Goal: Task Accomplishment & Management: Manage account settings

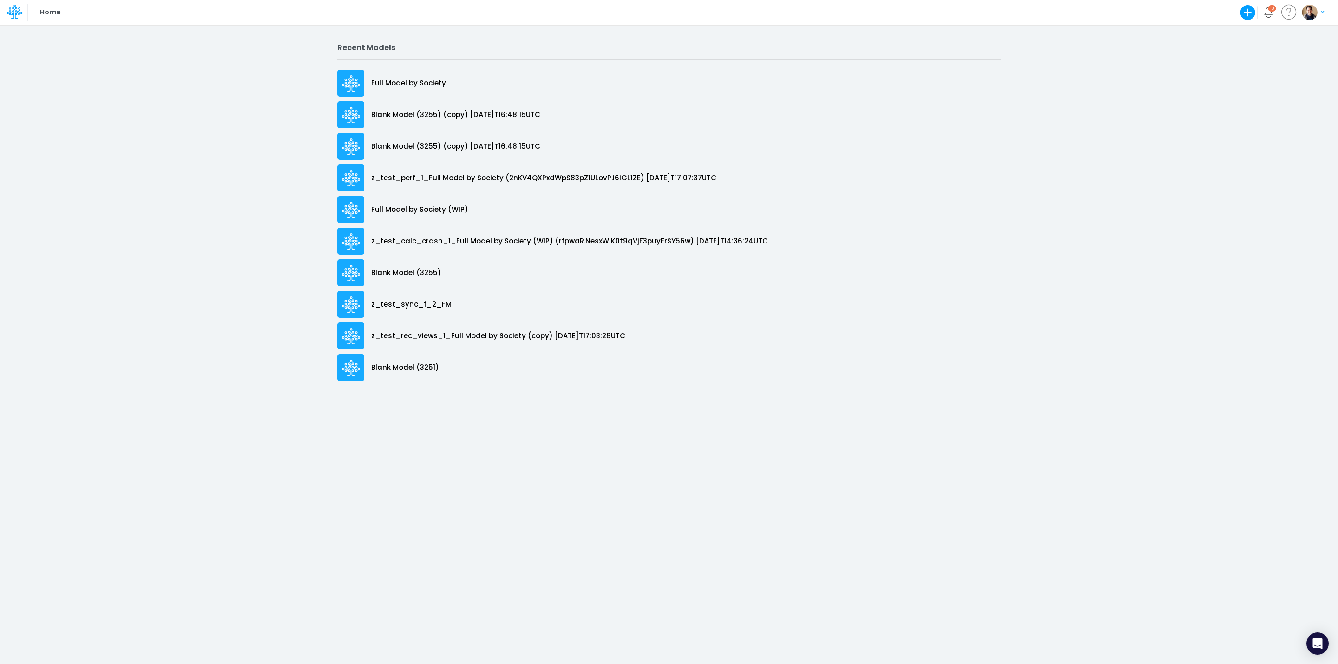
click at [1298, 13] on div at bounding box center [1288, 12] width 25 height 25
click at [1316, 11] on img "button" at bounding box center [1309, 12] width 15 height 15
click at [1272, 57] on button "Log out" at bounding box center [1275, 54] width 99 height 14
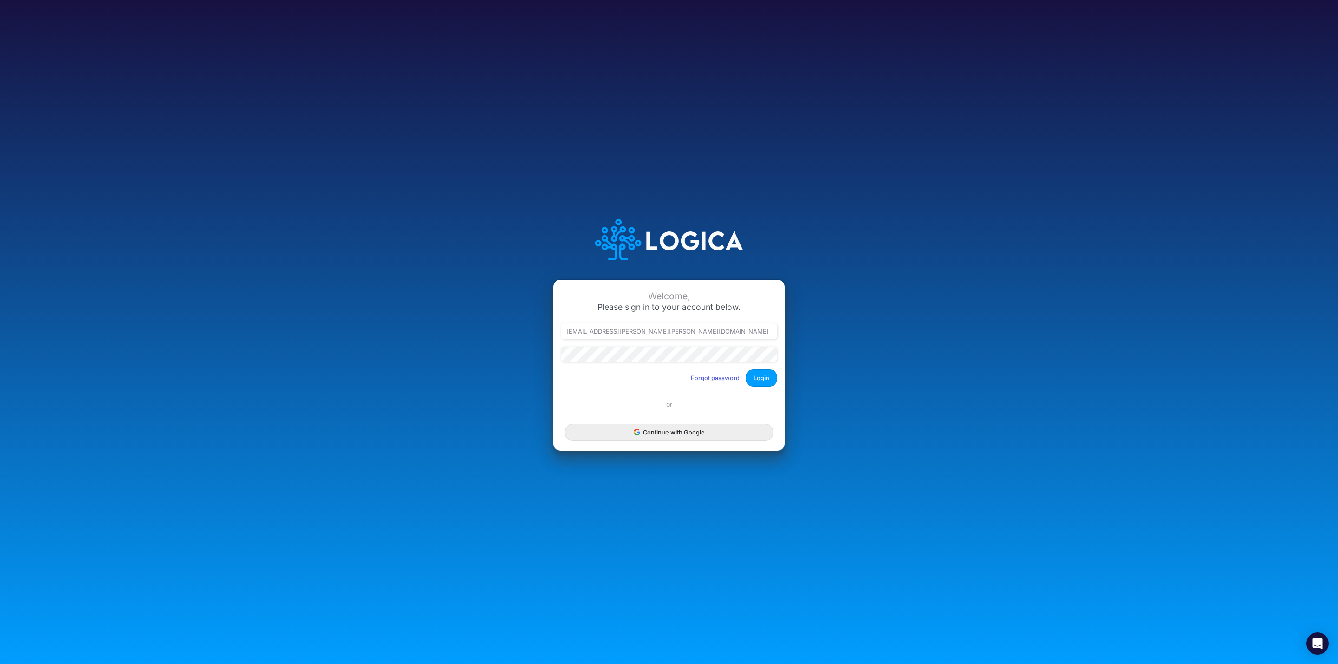
type input "leandro.castro+hc@logica.cloud"
click at [759, 375] on button "Login" at bounding box center [762, 377] width 32 height 17
